Goal: Information Seeking & Learning: Learn about a topic

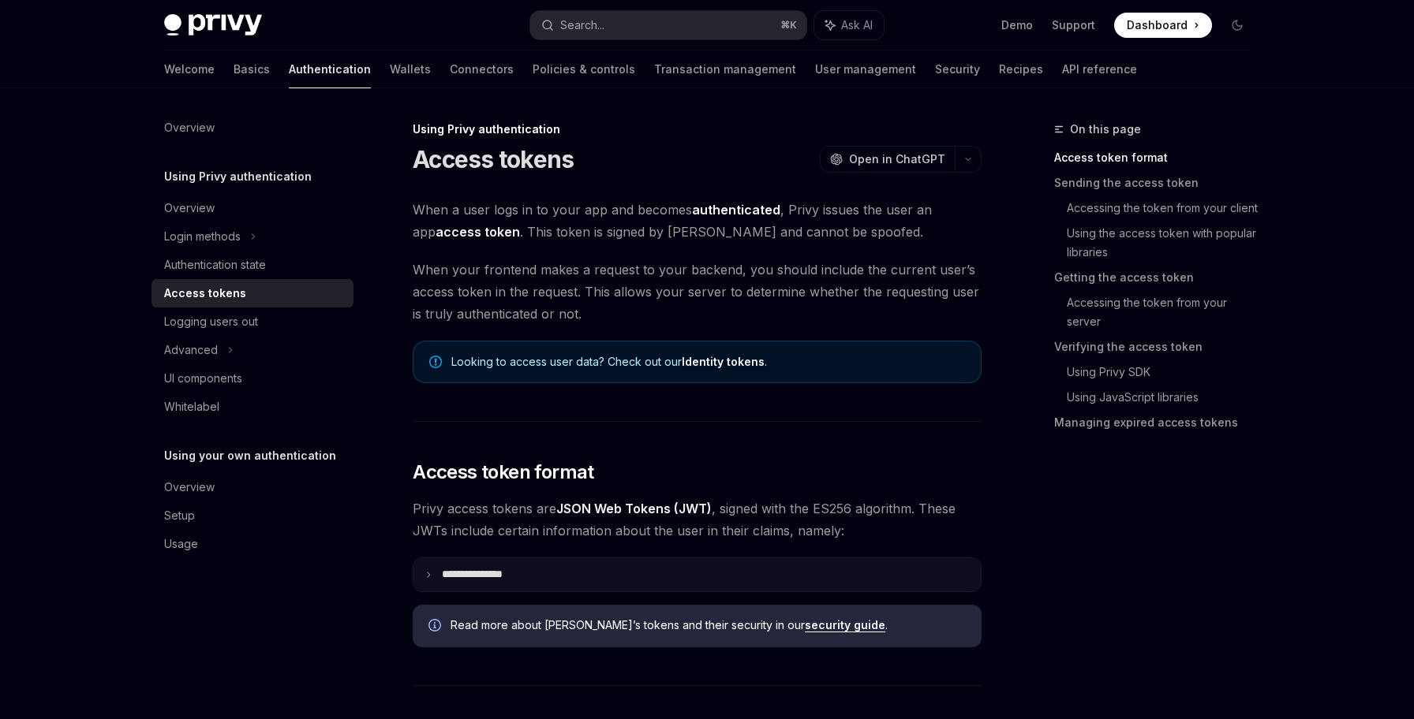
click at [691, 584] on summary "**********" at bounding box center [696, 575] width 567 height 33
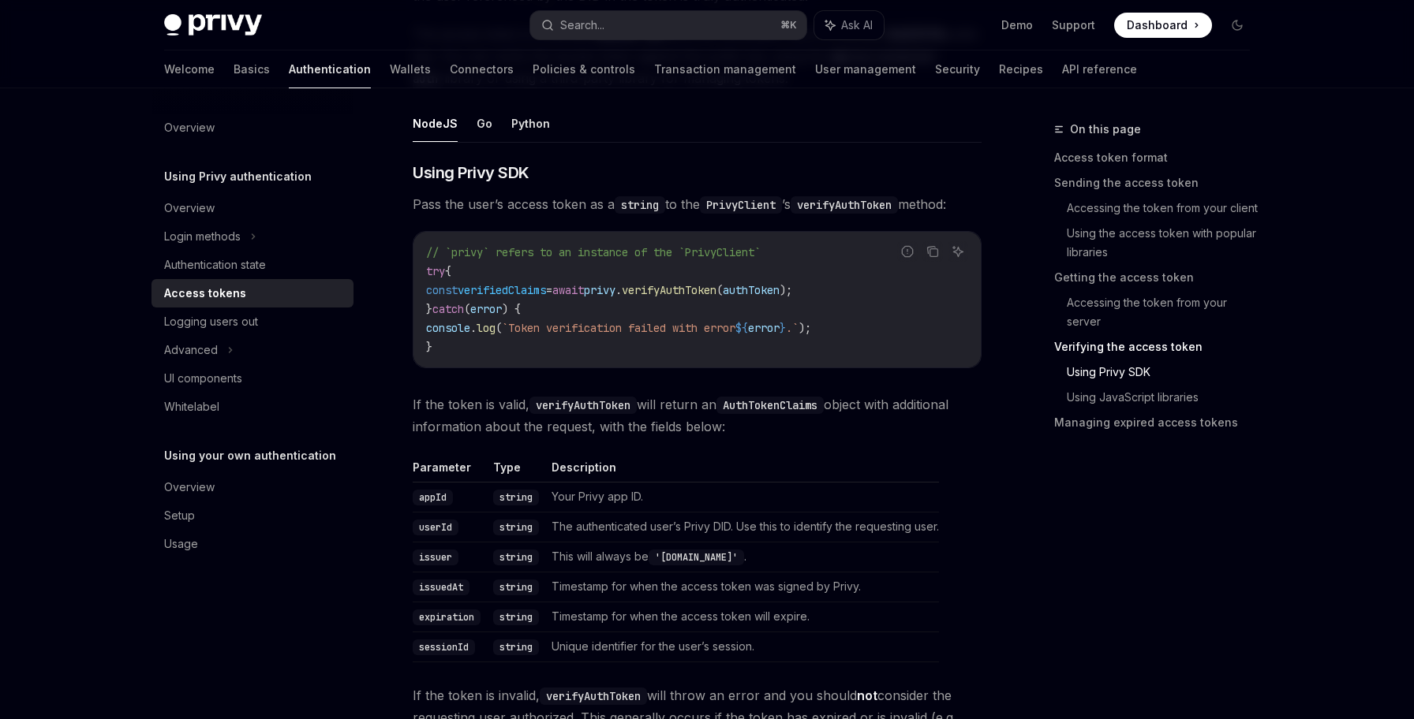
scroll to position [2979, 0]
click at [262, 275] on link "Authentication state" at bounding box center [252, 265] width 202 height 28
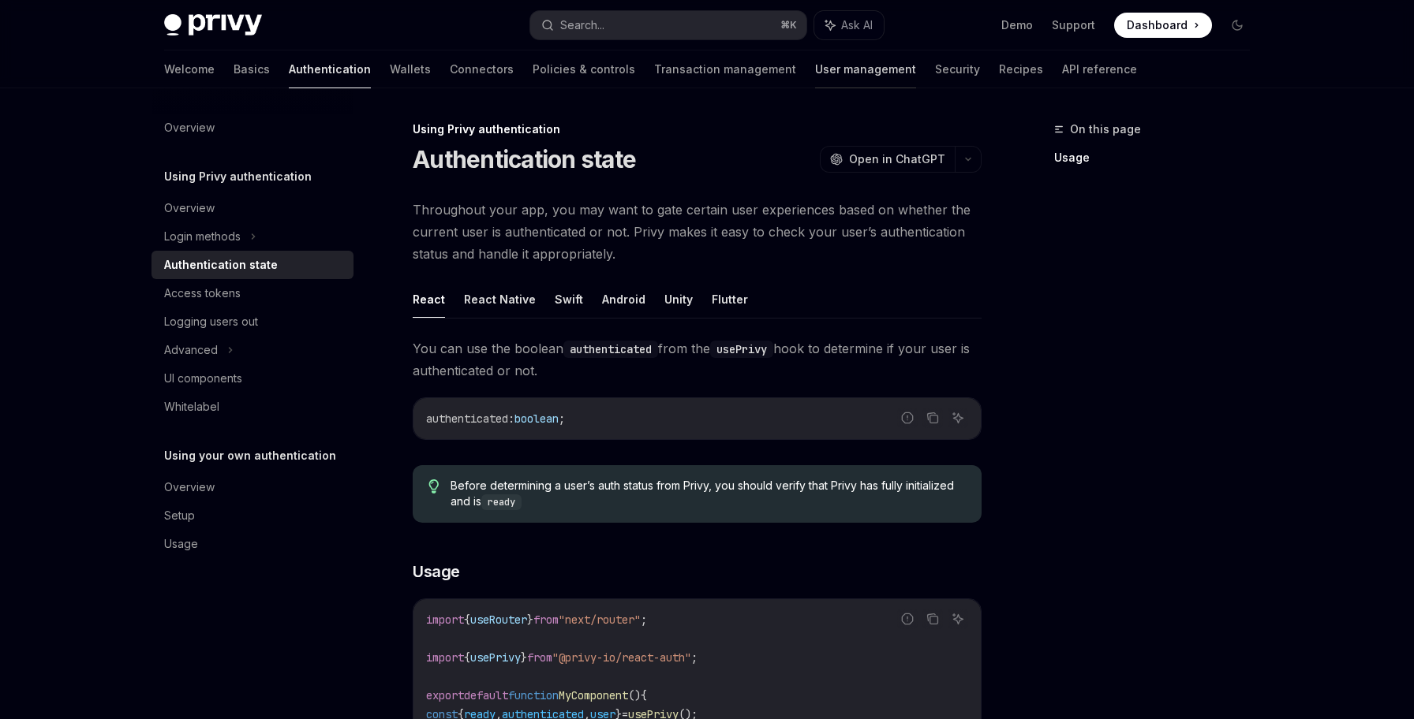
click at [815, 69] on link "User management" at bounding box center [865, 69] width 101 height 38
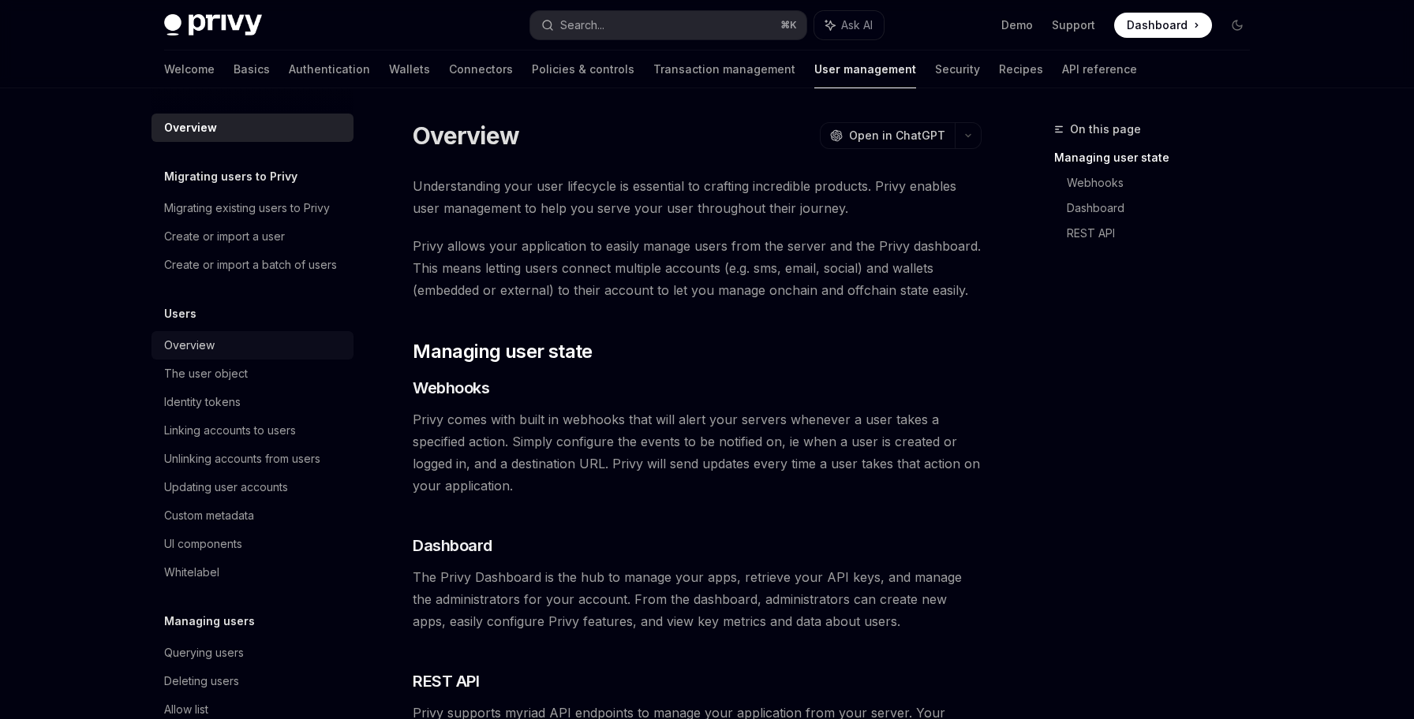
click at [276, 354] on div "Overview" at bounding box center [254, 345] width 180 height 19
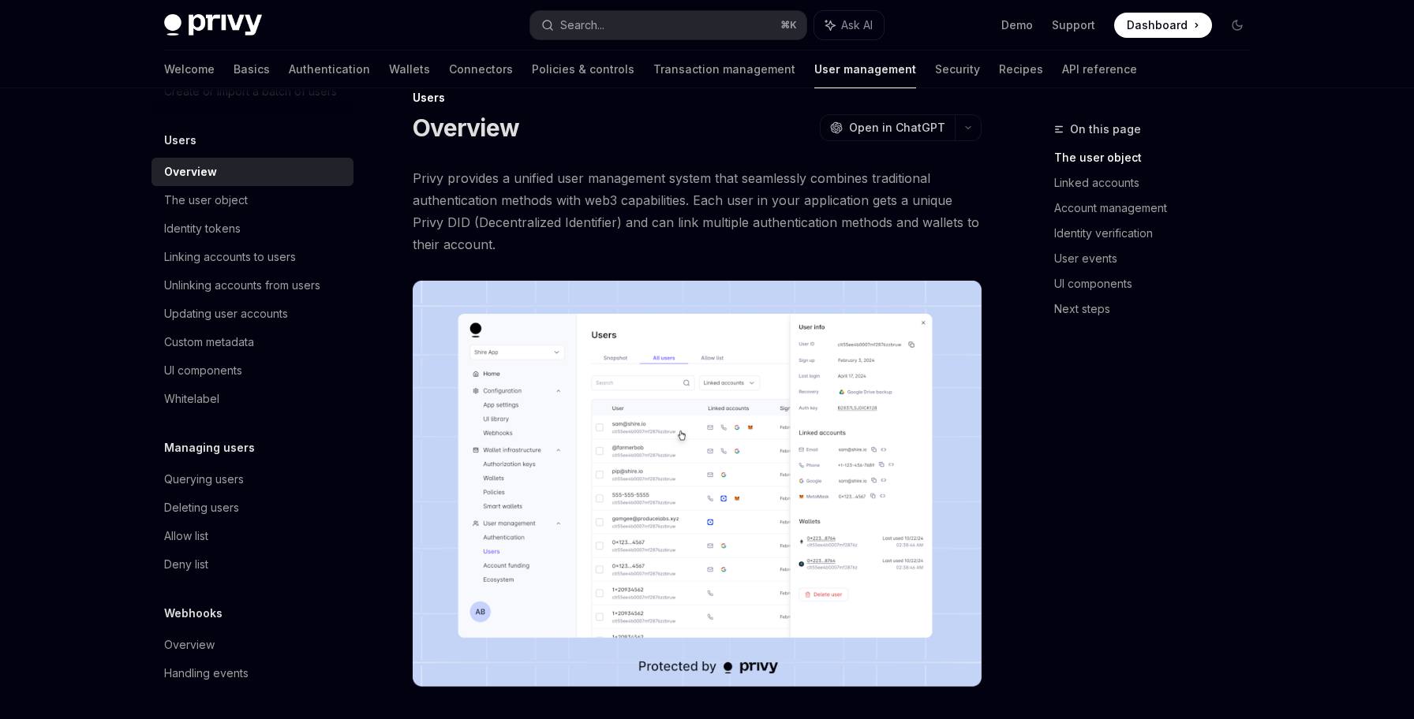
scroll to position [37, 0]
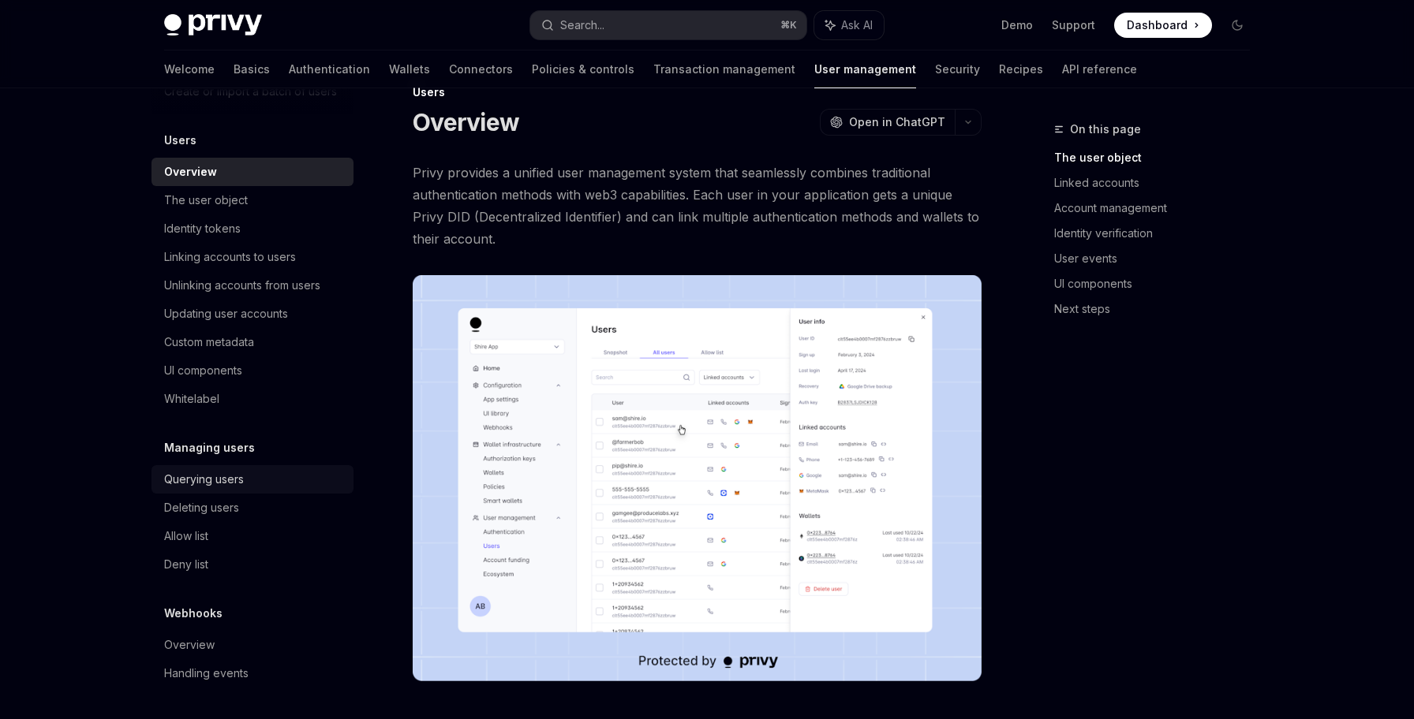
click at [278, 473] on div "Querying users" at bounding box center [254, 479] width 180 height 19
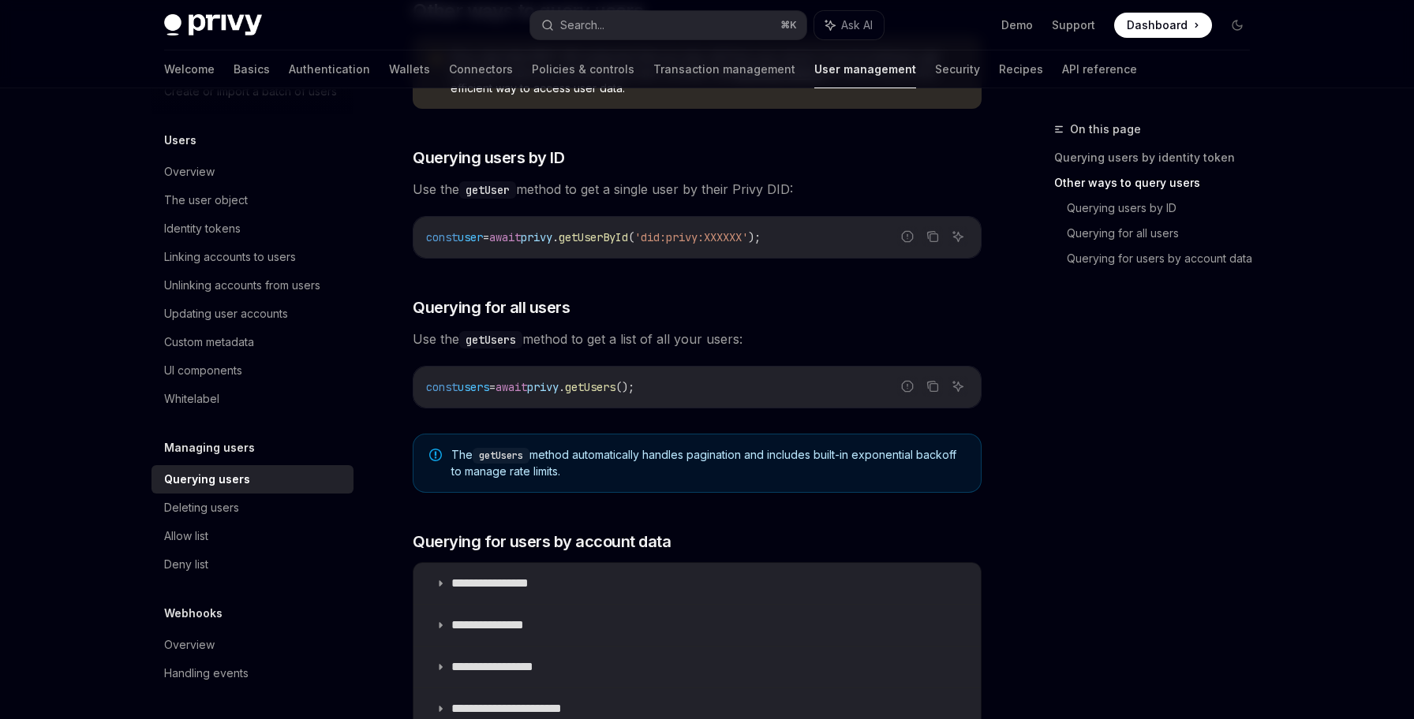
scroll to position [590, 0]
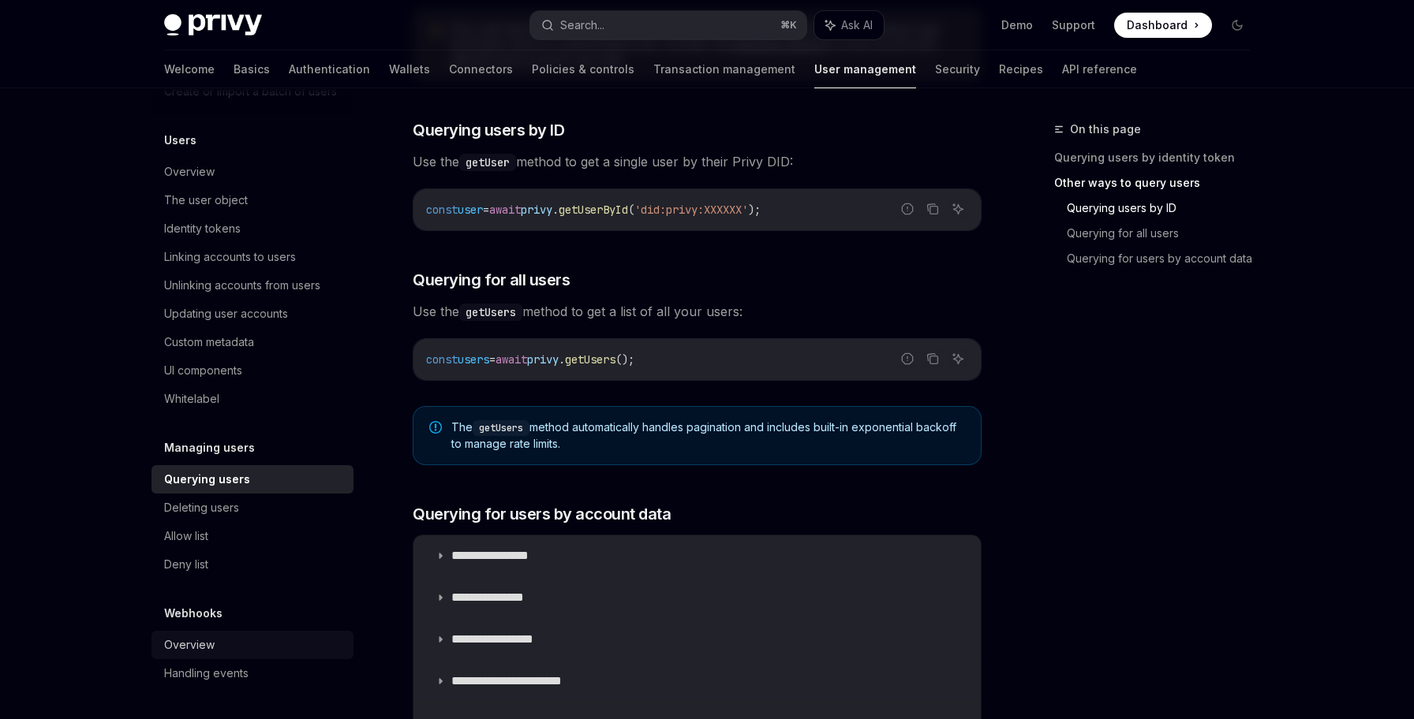
click at [271, 644] on div "Overview" at bounding box center [254, 645] width 180 height 19
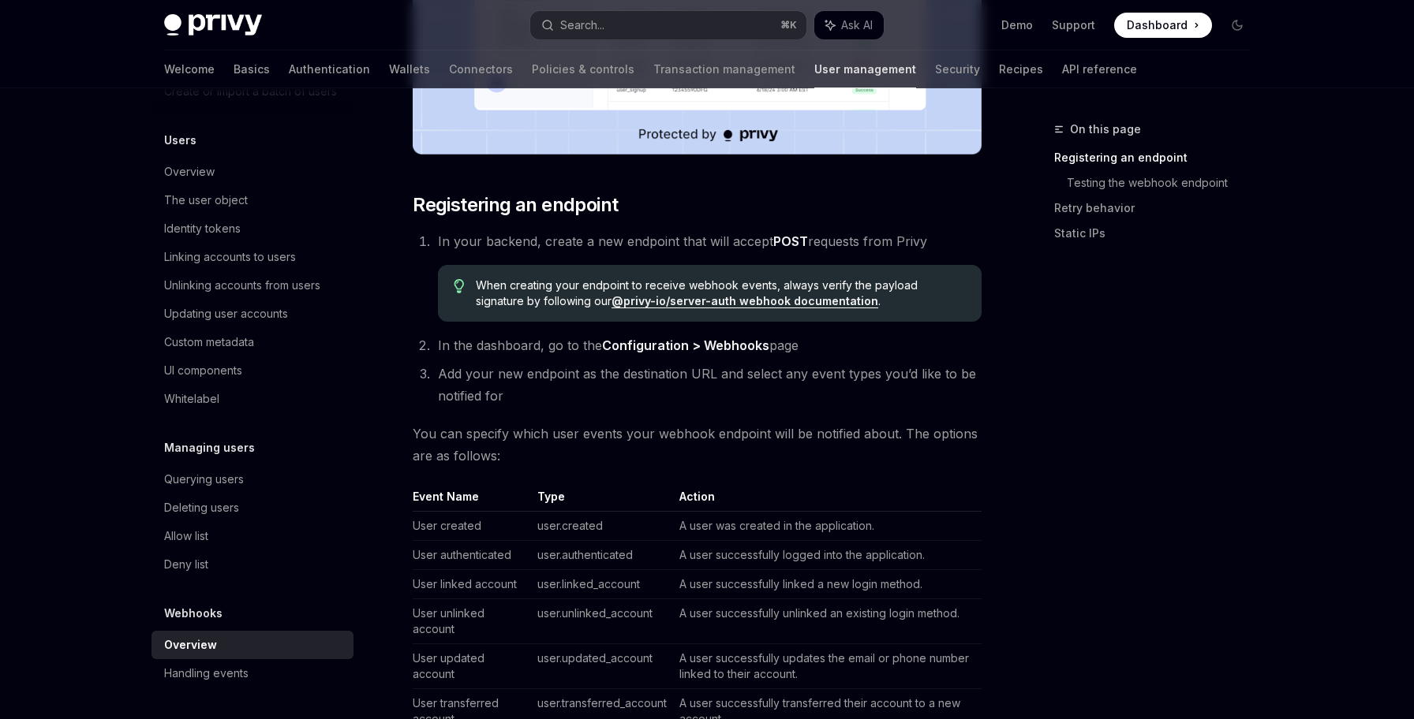
scroll to position [637, 0]
click at [745, 301] on link "@privy-io/server-auth webhook documentation" at bounding box center [744, 300] width 267 height 14
type textarea "*"
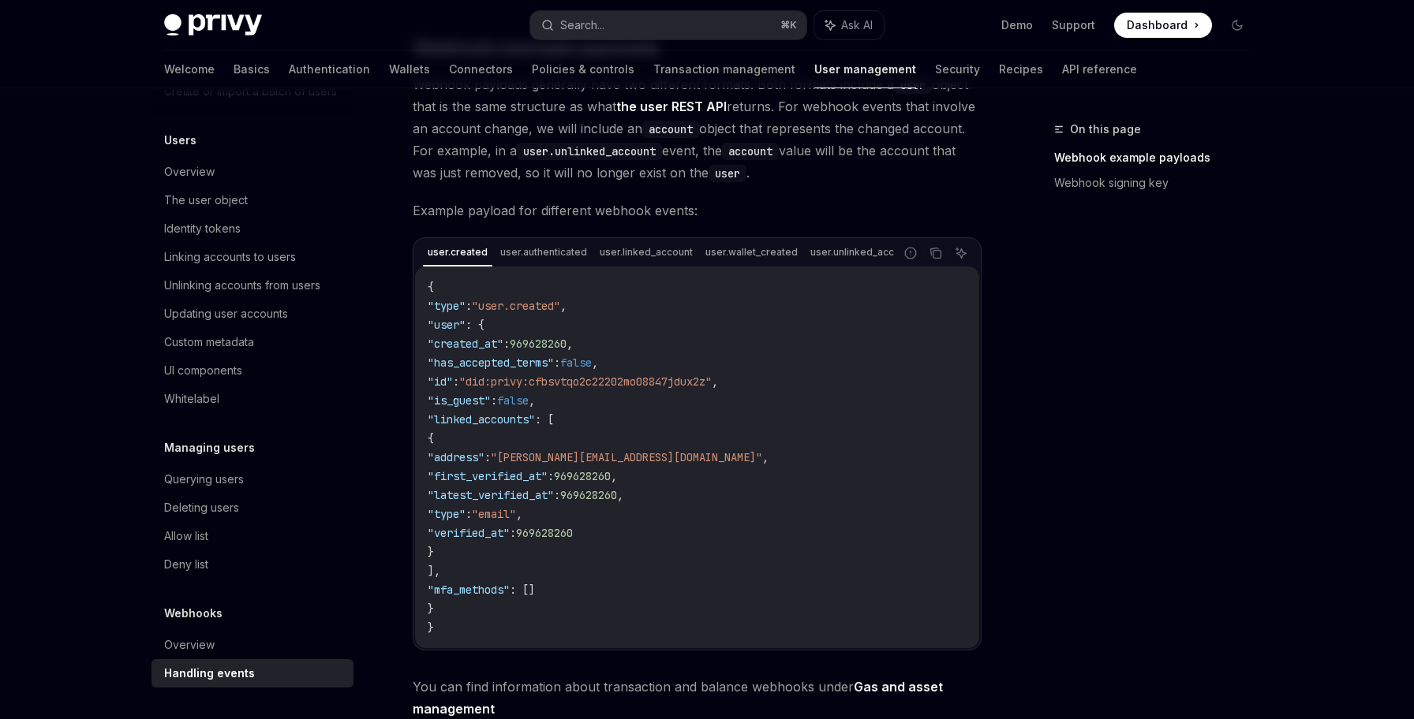
scroll to position [249, 0]
